Goal: Information Seeking & Learning: Learn about a topic

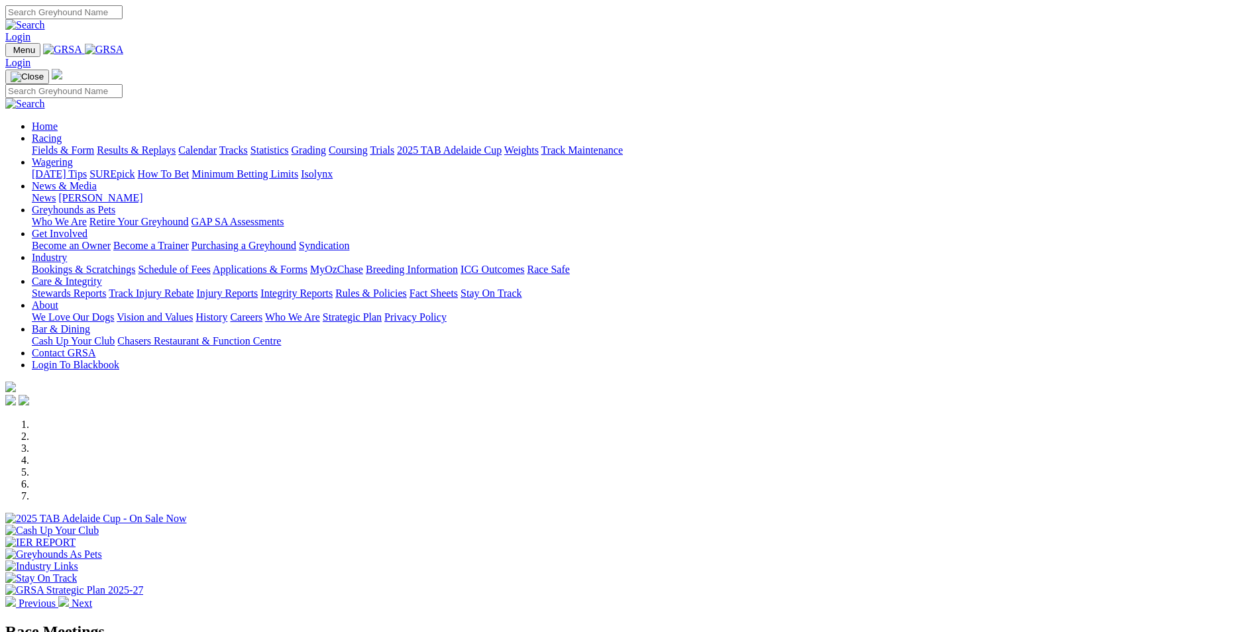
click at [217, 144] on link "Calendar" at bounding box center [197, 149] width 38 height 11
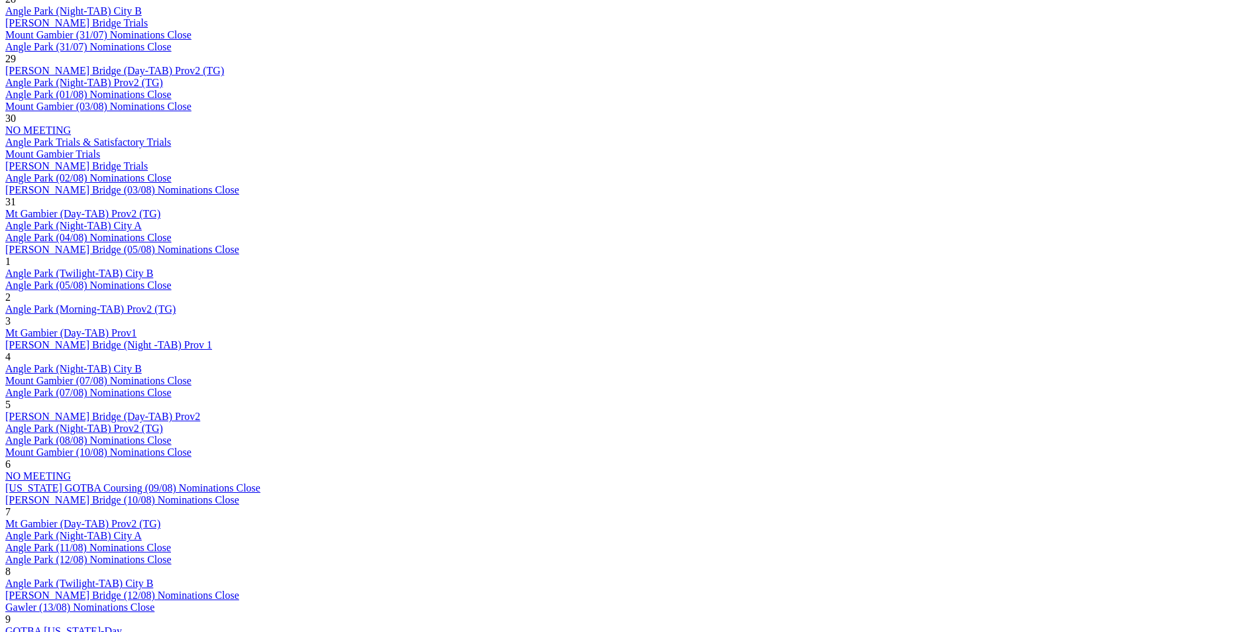
scroll to position [795, 0]
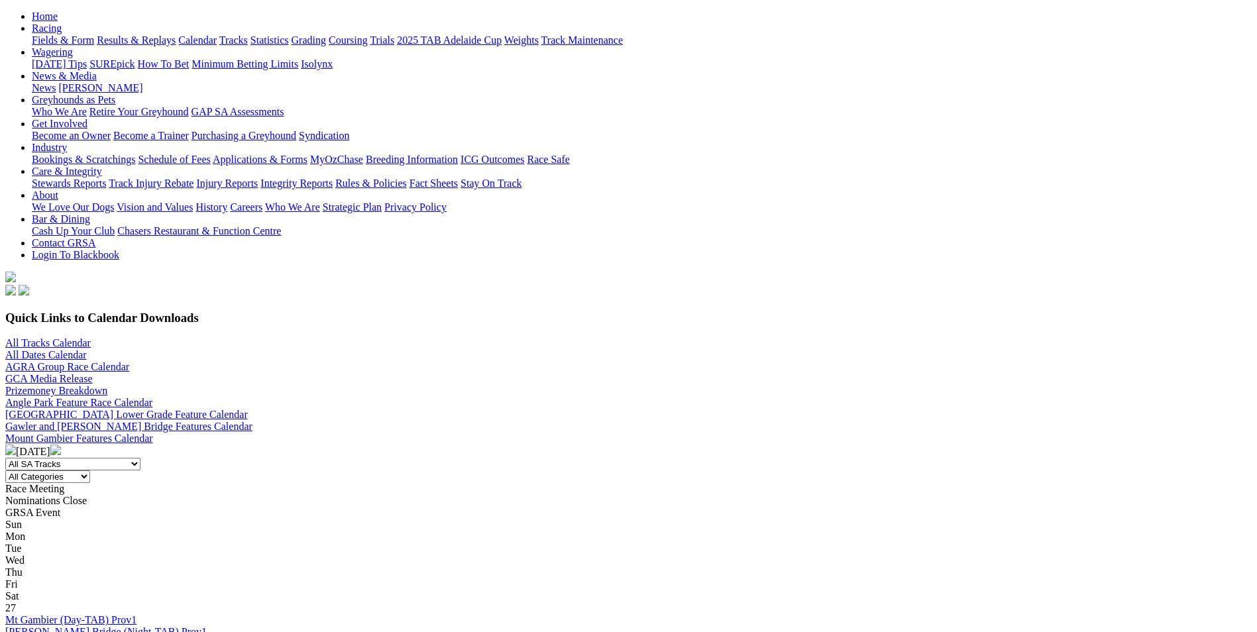
scroll to position [133, 0]
click at [61, 446] on img at bounding box center [55, 451] width 11 height 11
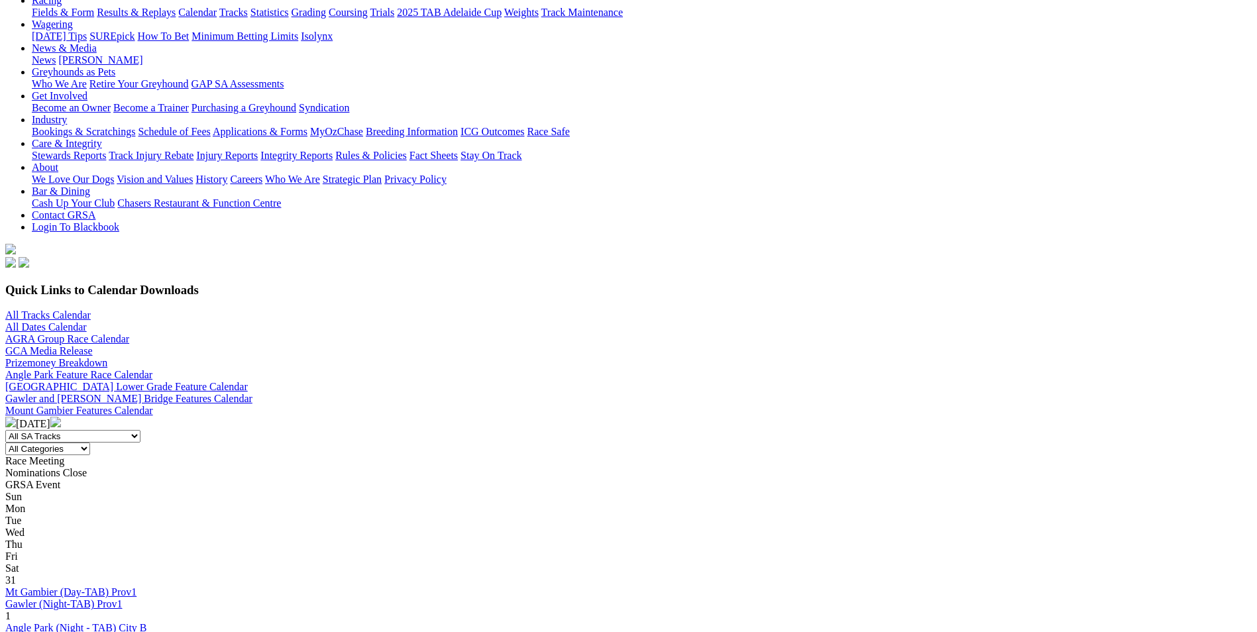
scroll to position [265, 0]
